Goal: Task Accomplishment & Management: Use online tool/utility

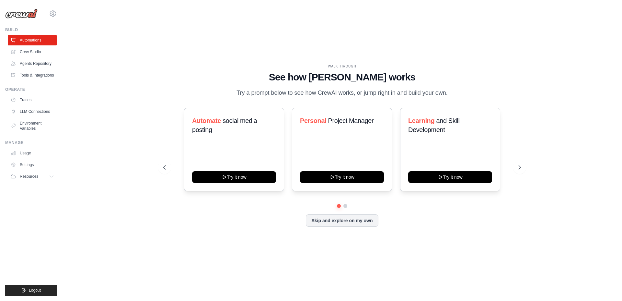
drag, startPoint x: 191, startPoint y: 0, endPoint x: 203, endPoint y: 28, distance: 30.8
click at [203, 71] on h1 "See how CrewAI works" at bounding box center [342, 77] width 358 height 12
click at [25, 175] on link "Settings" at bounding box center [32, 176] width 49 height 10
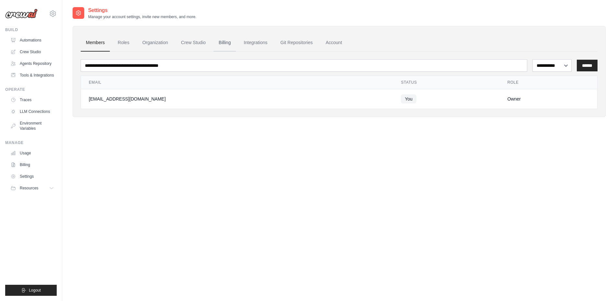
click at [227, 41] on link "Billing" at bounding box center [225, 43] width 22 height 18
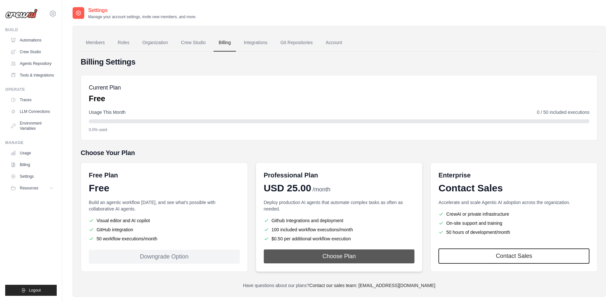
click at [329, 259] on button "Choose Plan" at bounding box center [339, 256] width 151 height 14
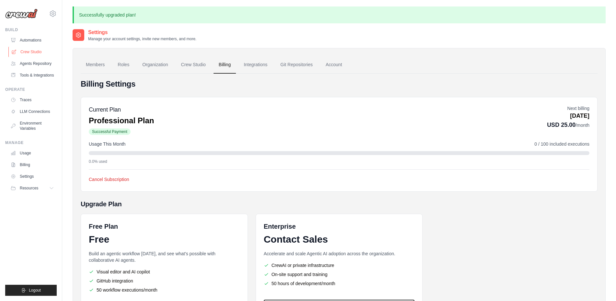
click at [38, 52] on link "Crew Studio" at bounding box center [32, 52] width 49 height 10
